Goal: Task Accomplishment & Management: Complete application form

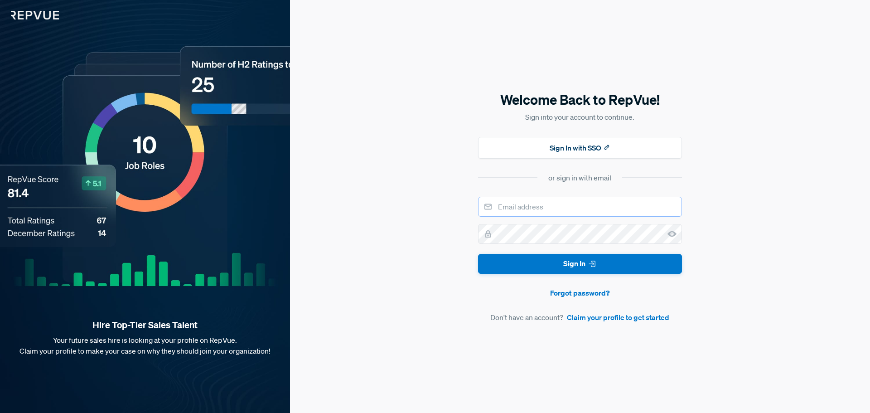
click at [515, 208] on input "email" at bounding box center [580, 207] width 204 height 20
click at [594, 318] on link "Claim your profile to get started" at bounding box center [618, 317] width 102 height 11
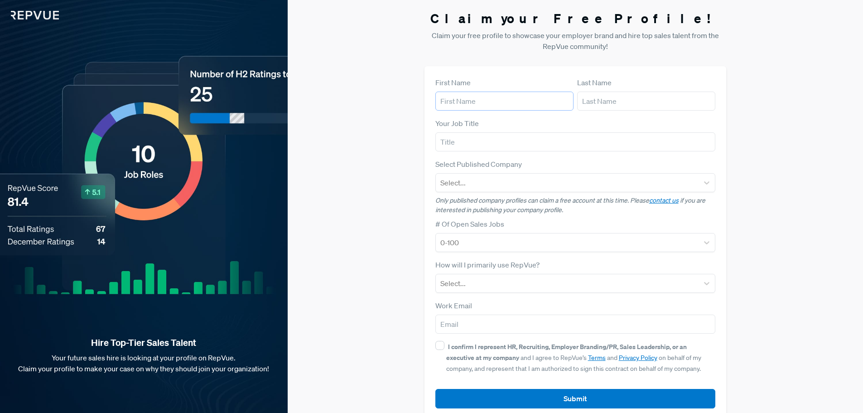
click at [470, 101] on input "text" at bounding box center [504, 101] width 138 height 19
type input "Amin"
type input "[PERSON_NAME]"
type input "b"
click at [539, 144] on input "Business Development" at bounding box center [575, 141] width 281 height 19
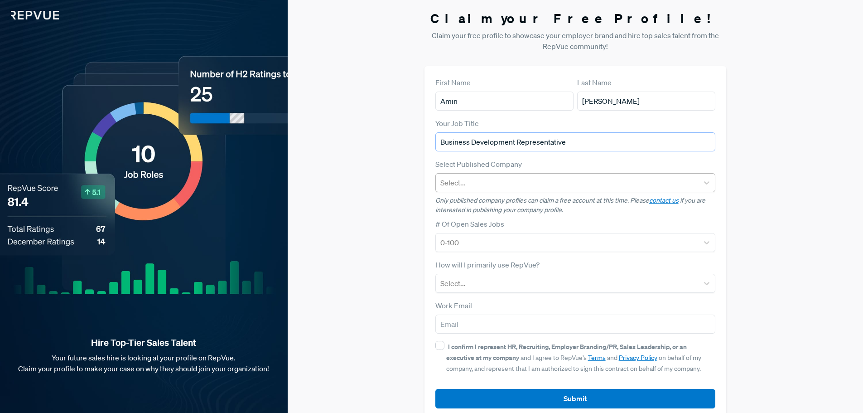
type input "Business Development Representative"
click at [558, 183] on div at bounding box center [567, 182] width 254 height 13
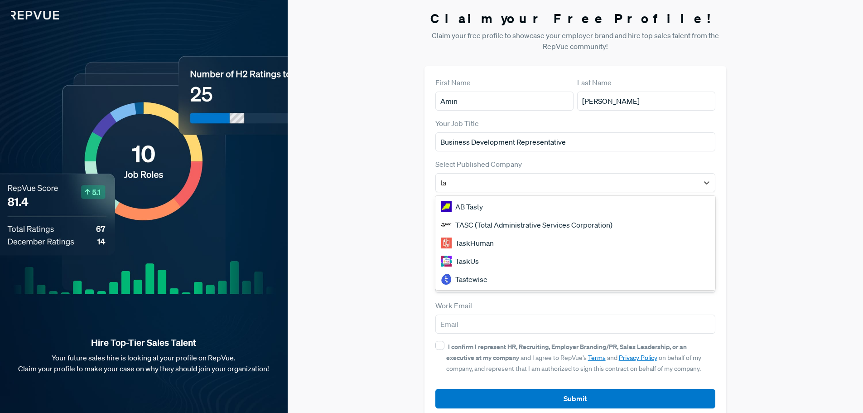
type input "t"
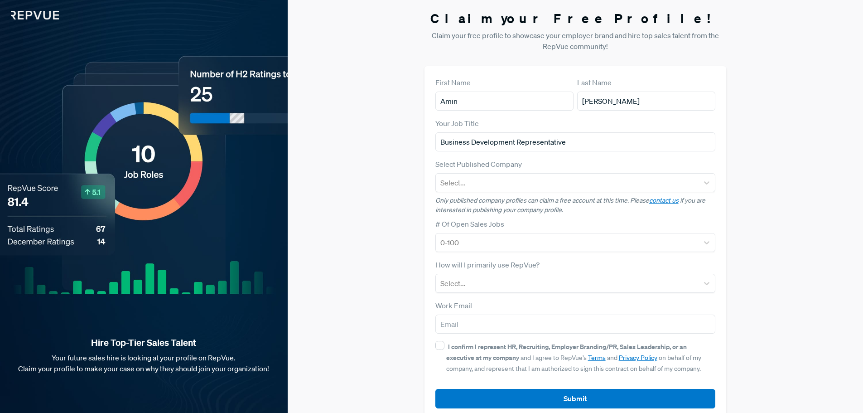
click at [726, 146] on div "First Name [PERSON_NAME] Last Name [PERSON_NAME] Your Job Title Business Develo…" at bounding box center [576, 242] width 302 height 353
click at [528, 241] on div at bounding box center [567, 242] width 254 height 13
drag, startPoint x: 522, startPoint y: 203, endPoint x: 581, endPoint y: 198, distance: 59.1
click at [581, 198] on p "Only published company profiles can claim a free account at this time. Please c…" at bounding box center [575, 205] width 281 height 19
click at [592, 213] on p "Only published company profiles can claim a free account at this time. Please c…" at bounding box center [575, 205] width 281 height 19
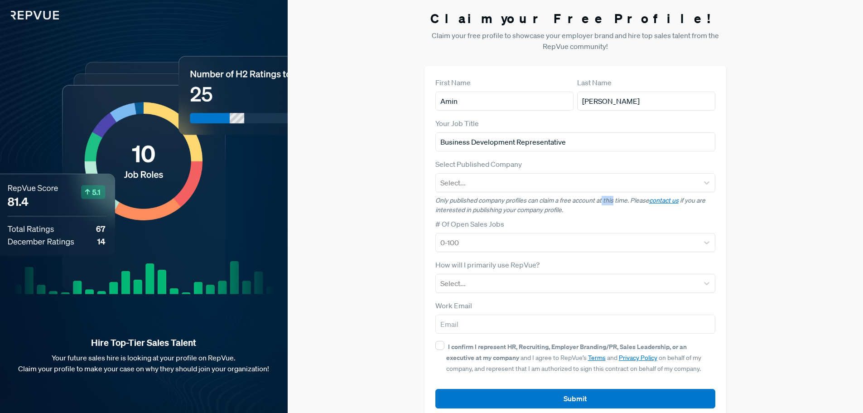
drag, startPoint x: 602, startPoint y: 199, endPoint x: 614, endPoint y: 198, distance: 11.8
click at [614, 198] on p "Only published company profiles can claim a free account at this time. Please c…" at bounding box center [575, 205] width 281 height 19
click at [451, 240] on div at bounding box center [567, 242] width 254 height 13
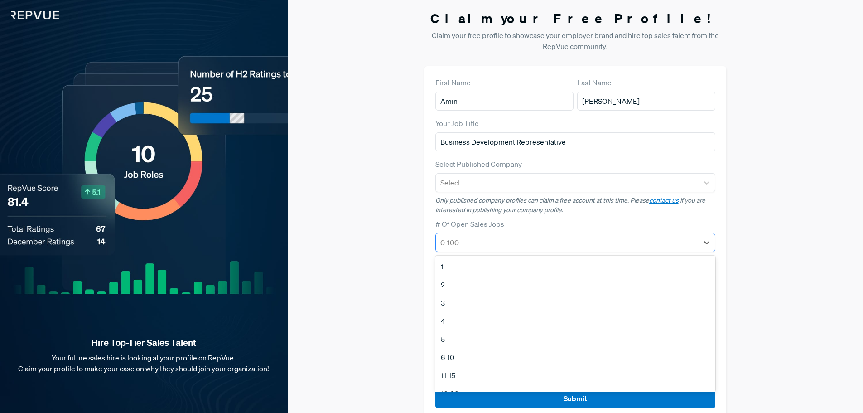
click at [451, 243] on div at bounding box center [567, 242] width 254 height 13
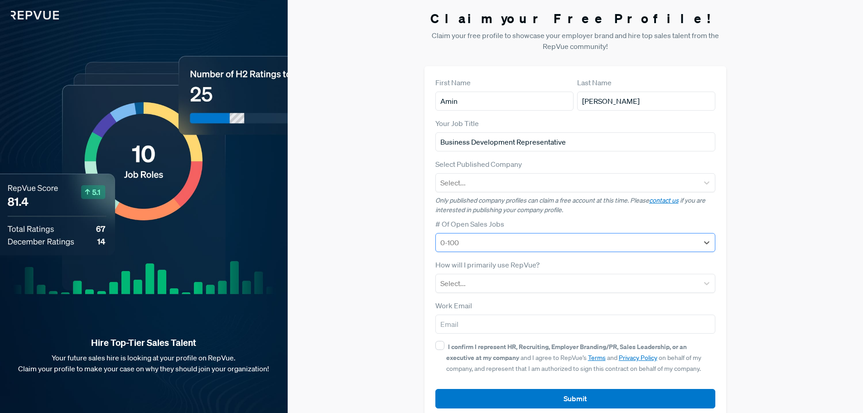
click at [451, 243] on div at bounding box center [567, 242] width 254 height 13
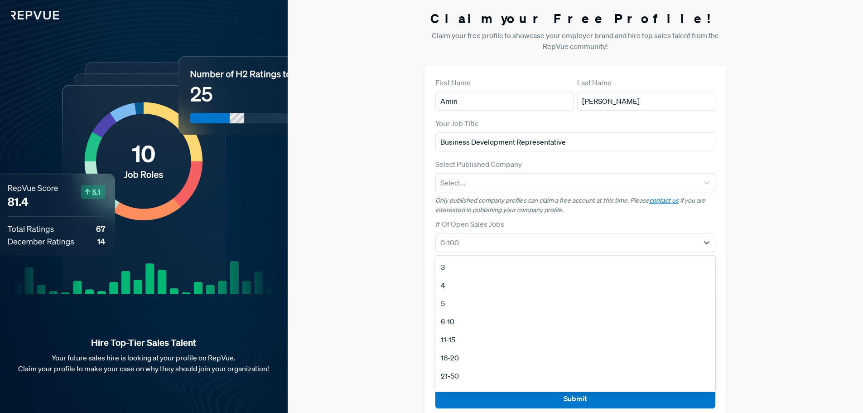
scroll to position [85, 0]
click at [461, 344] on div "51-100" at bounding box center [575, 344] width 281 height 18
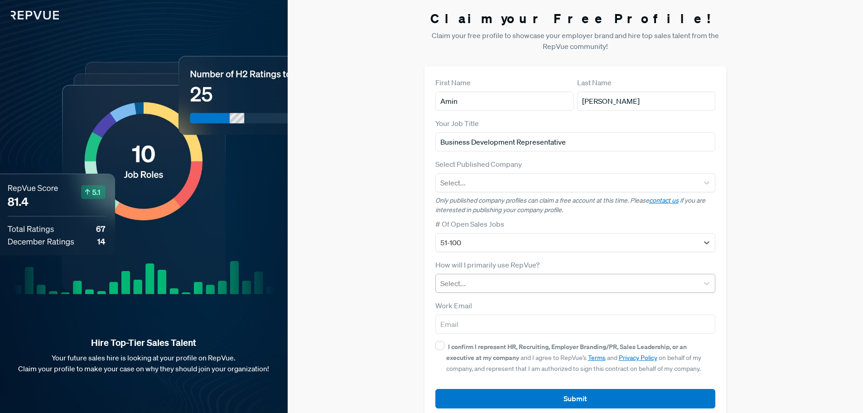
click at [460, 285] on div at bounding box center [567, 283] width 254 height 13
click at [425, 356] on div "First Name [PERSON_NAME] Last Name [PERSON_NAME] Your Job Title Business Develo…" at bounding box center [576, 242] width 302 height 353
